Goal: Transaction & Acquisition: Purchase product/service

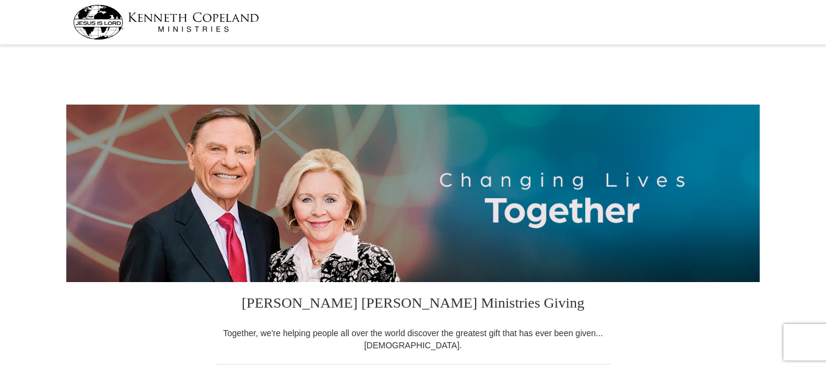
select select "FL"
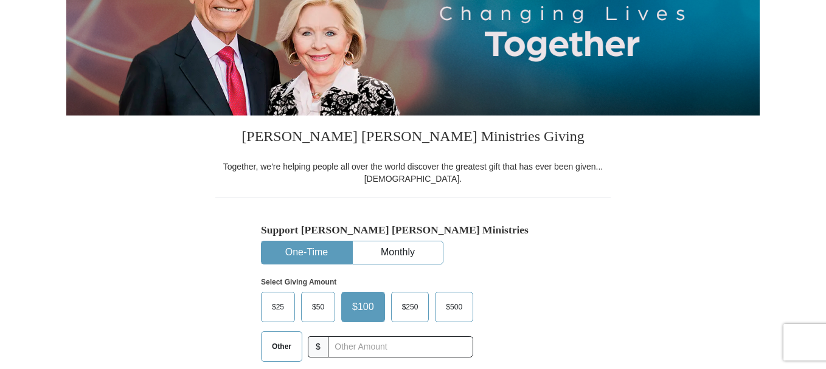
scroll to position [175, 0]
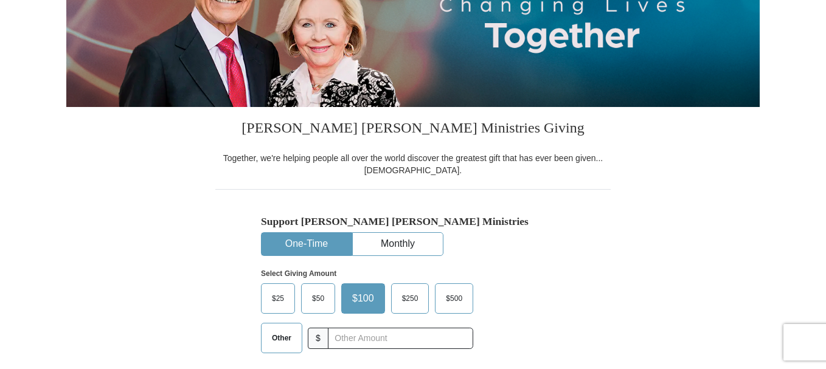
click at [287, 346] on span "Other" at bounding box center [282, 338] width 32 height 18
click at [0, 0] on input "Other" at bounding box center [0, 0] width 0 height 0
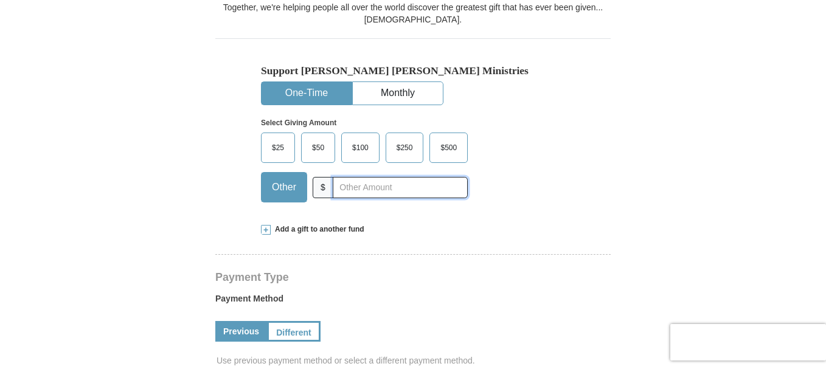
scroll to position [322, 0]
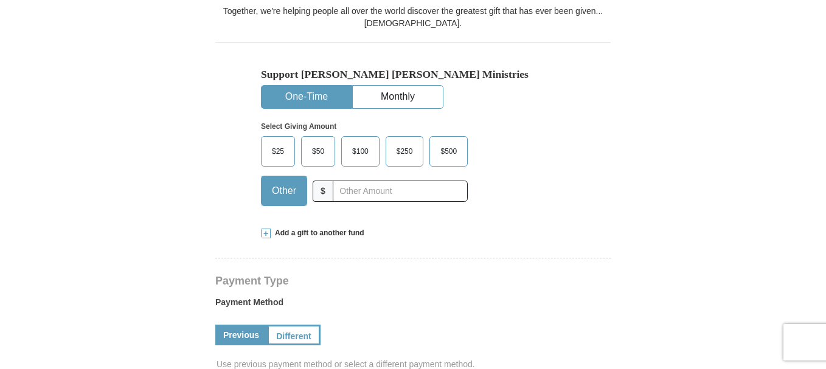
drag, startPoint x: 338, startPoint y: 232, endPoint x: 311, endPoint y: 231, distance: 26.8
click at [311, 231] on span "Add a gift to another fund" at bounding box center [318, 233] width 94 height 10
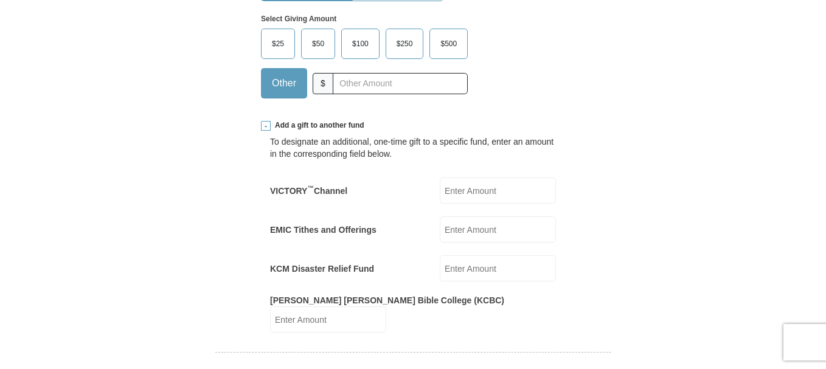
scroll to position [436, 0]
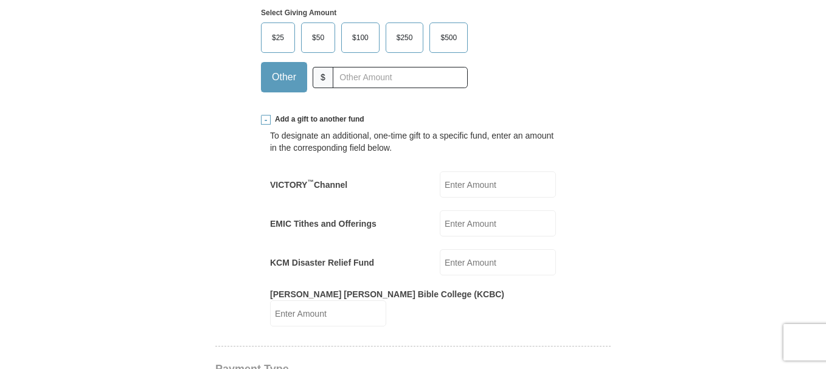
click at [386, 302] on input "Kenneth Copeland Bible College (KCBC)" at bounding box center [328, 314] width 116 height 26
type input "10.00"
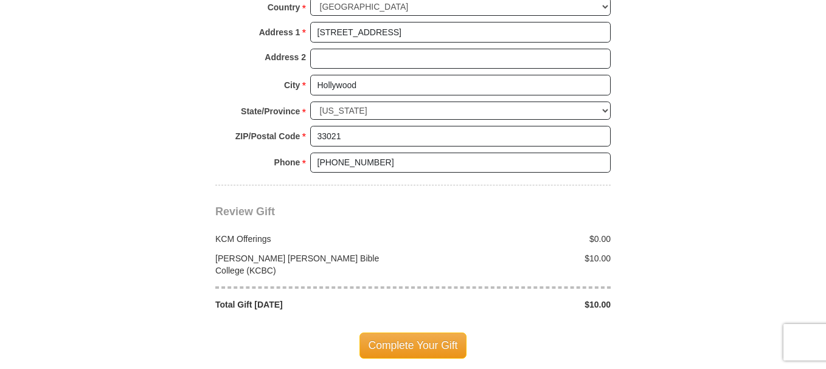
scroll to position [1163, 0]
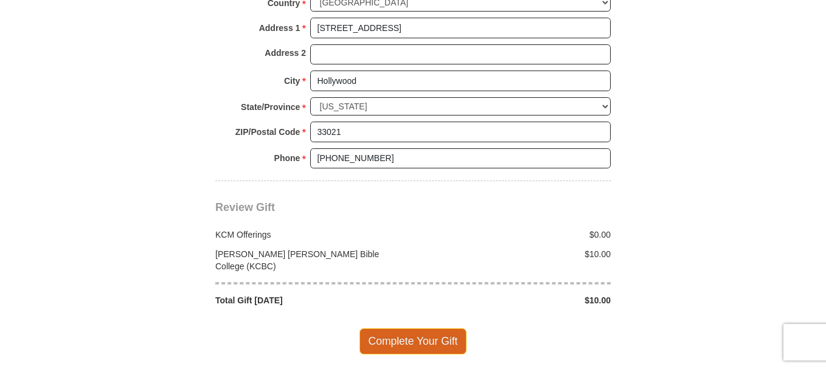
click at [419, 328] on span "Complete Your Gift" at bounding box center [414, 341] width 108 height 26
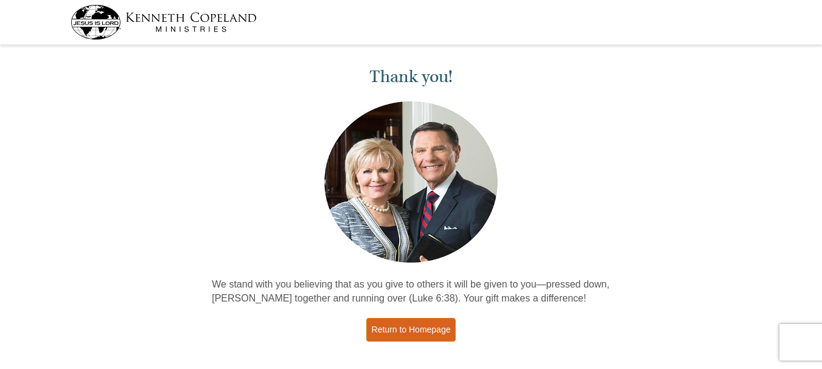
click at [384, 334] on link "Return to Homepage" at bounding box center [411, 330] width 90 height 24
